Goal: Information Seeking & Learning: Learn about a topic

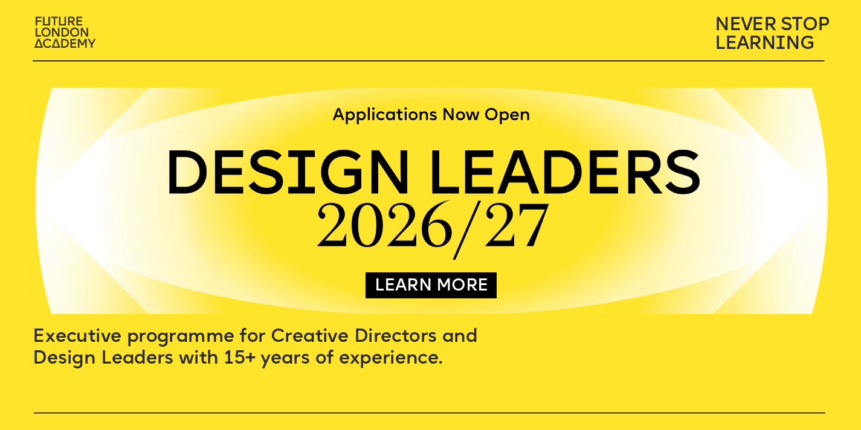
click at [73, 34] on img at bounding box center [66, 33] width 76 height 44
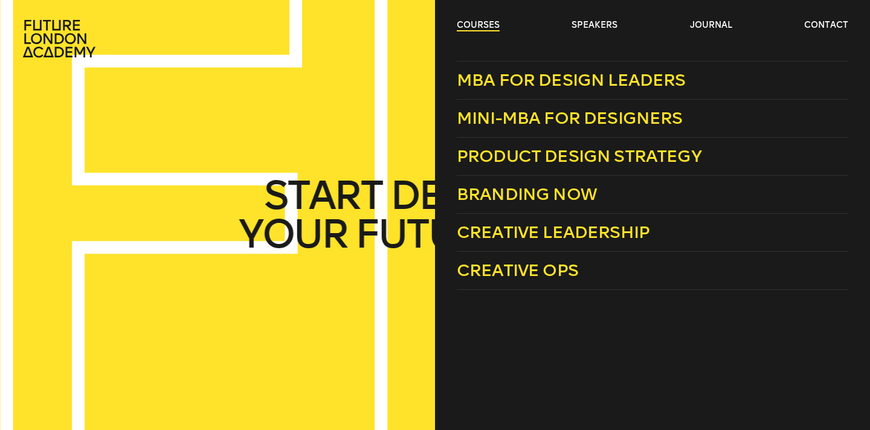
click at [478, 24] on link "courses" at bounding box center [478, 25] width 43 height 12
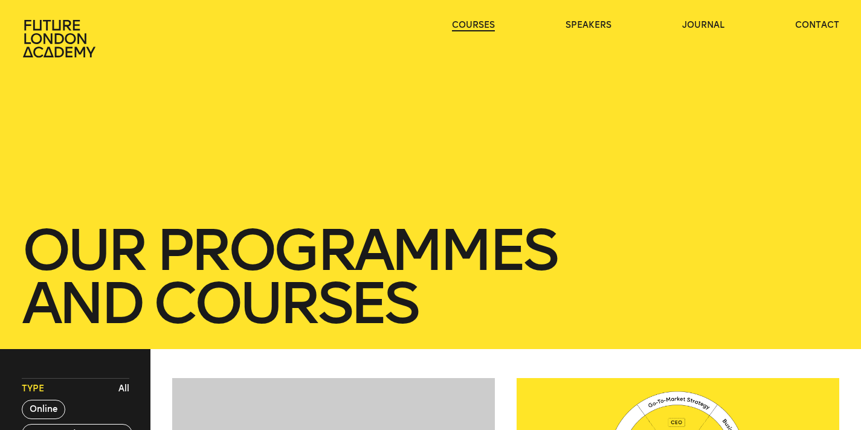
click at [480, 22] on link "courses" at bounding box center [473, 25] width 43 height 12
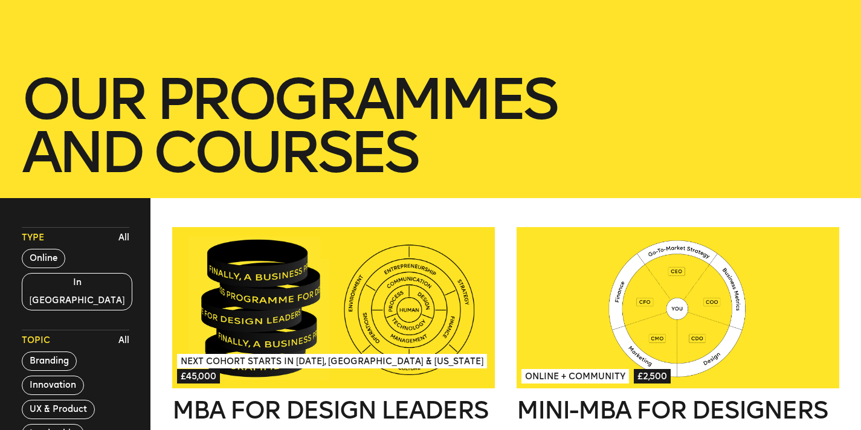
scroll to position [257, 0]
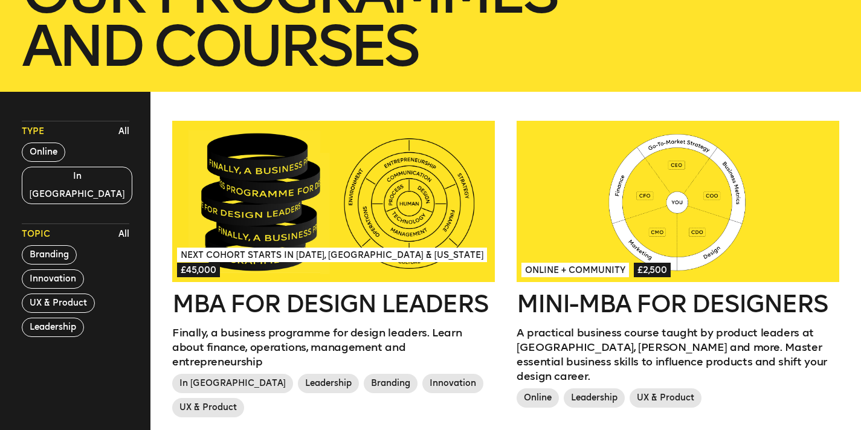
click at [510, 211] on div "Online + Community £2,500 Mini-MBA for Designers A practical business course ta…" at bounding box center [678, 284] width 344 height 326
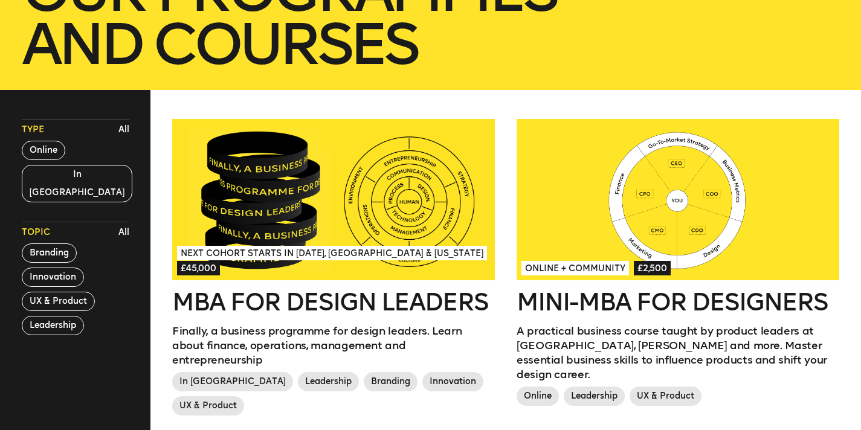
scroll to position [260, 0]
